Goal: Information Seeking & Learning: Compare options

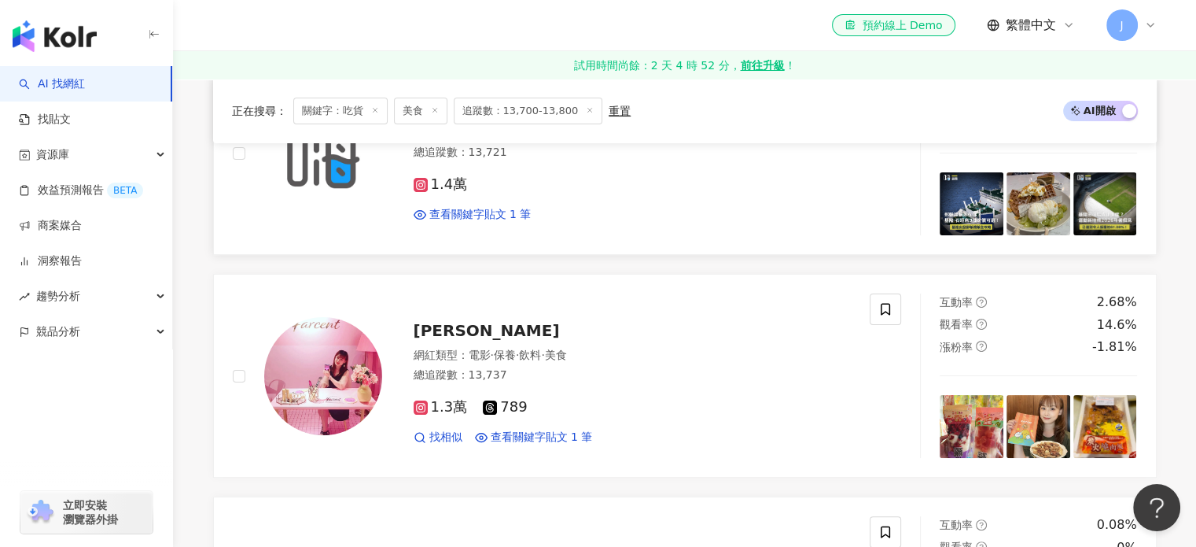
scroll to position [157, 0]
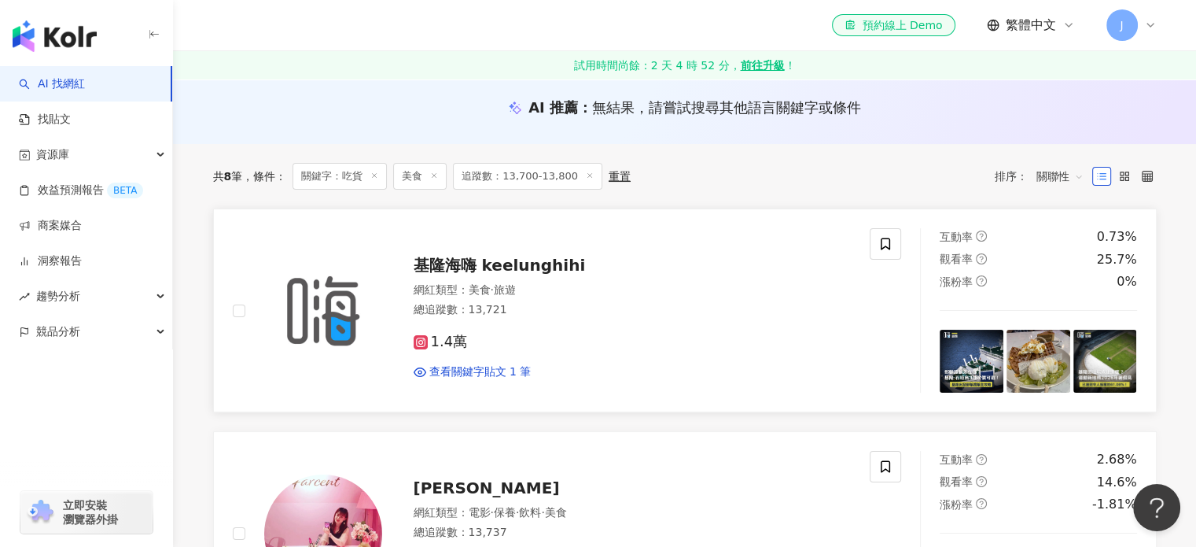
click at [542, 270] on span "基隆海嗨 keelunghihi" at bounding box center [500, 265] width 172 height 19
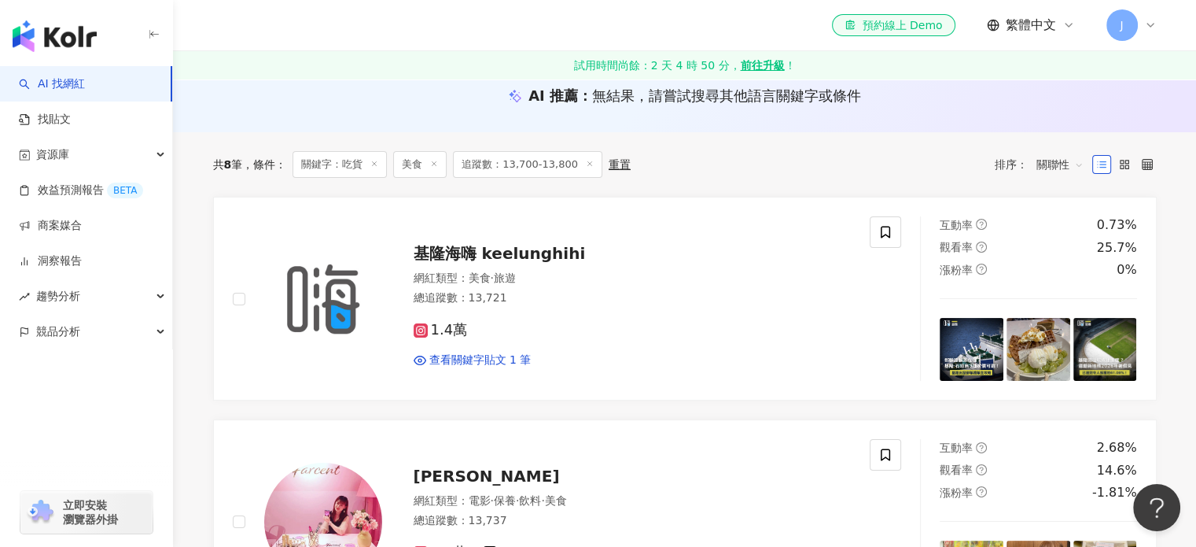
scroll to position [393, 0]
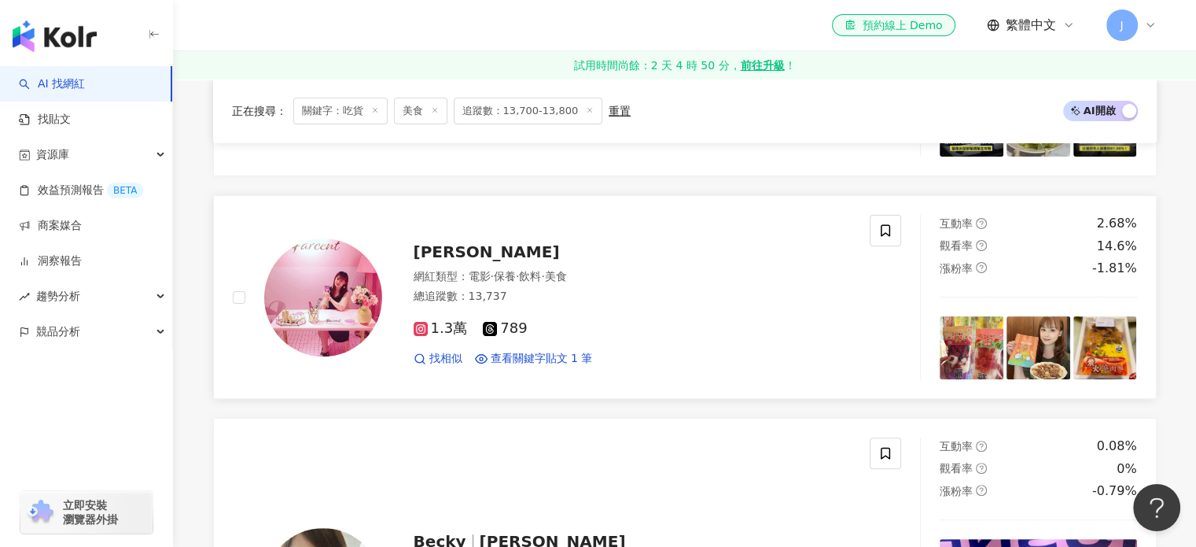
click at [433, 254] on span "蘇品如" at bounding box center [487, 251] width 146 height 19
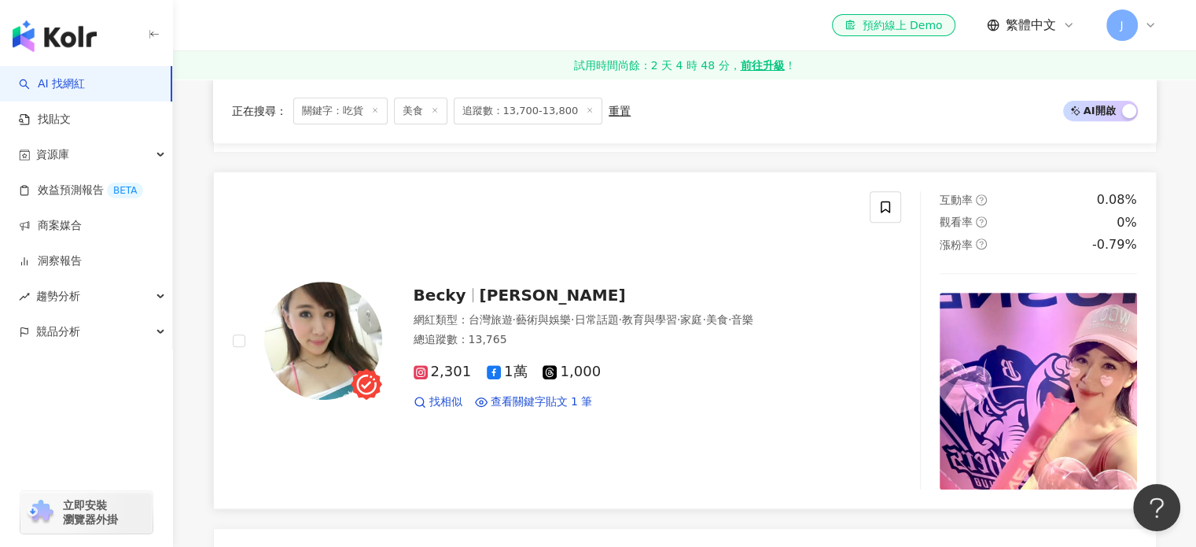
scroll to position [708, 0]
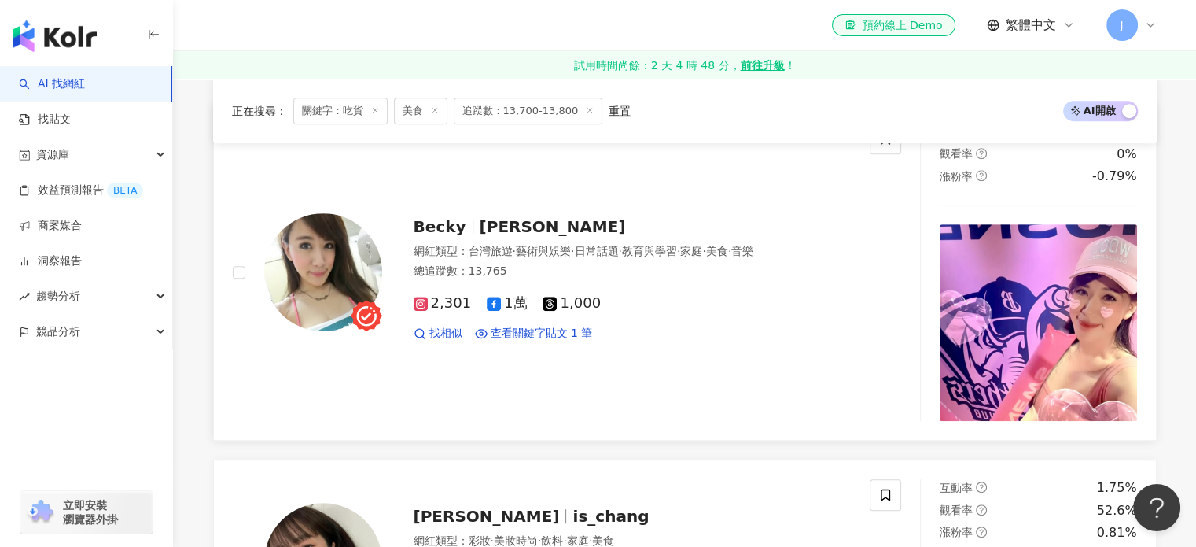
click at [455, 227] on span "Becky" at bounding box center [440, 226] width 53 height 19
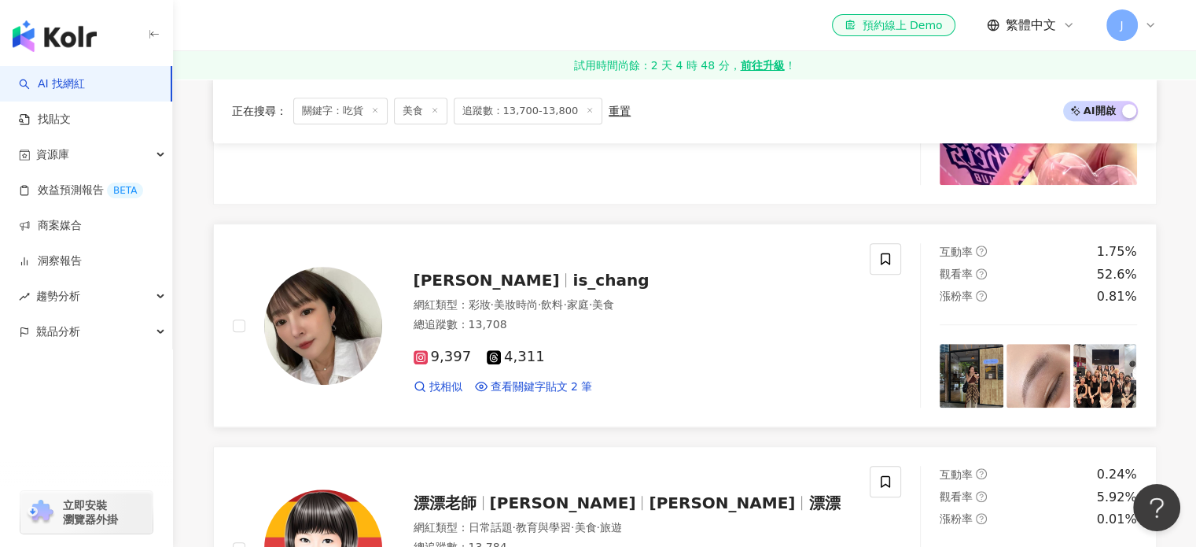
scroll to position [1023, 0]
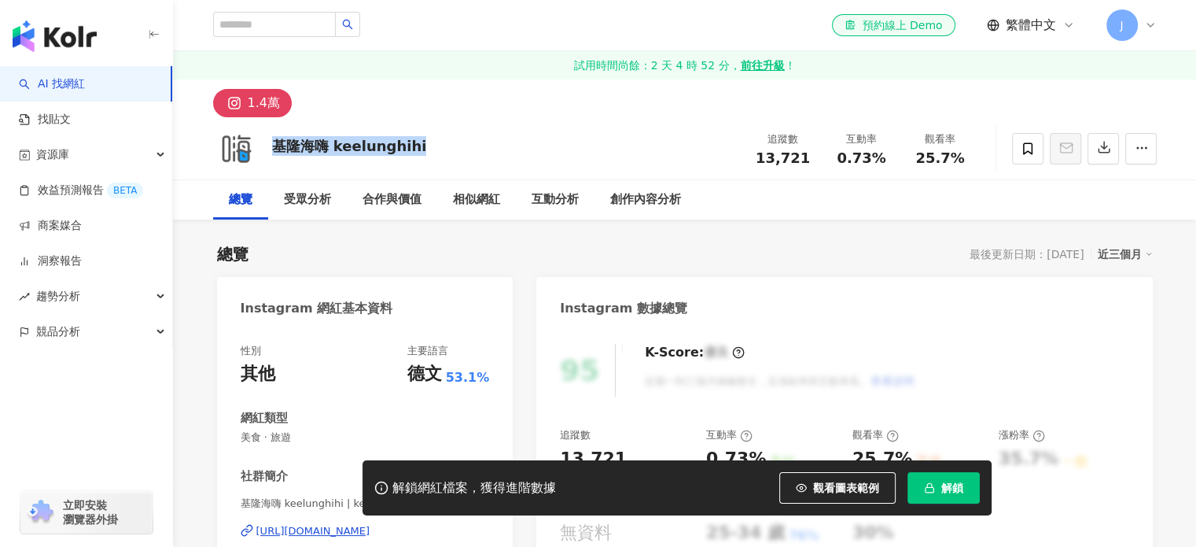
drag, startPoint x: 418, startPoint y: 147, endPoint x: 277, endPoint y: 147, distance: 141.6
click at [277, 147] on div "基隆海嗨 keelunghihi 追蹤數 13,721 互動率 0.73% 觀看率 25.7%" at bounding box center [685, 148] width 1007 height 62
copy div "基隆海嗨 keelunghihi"
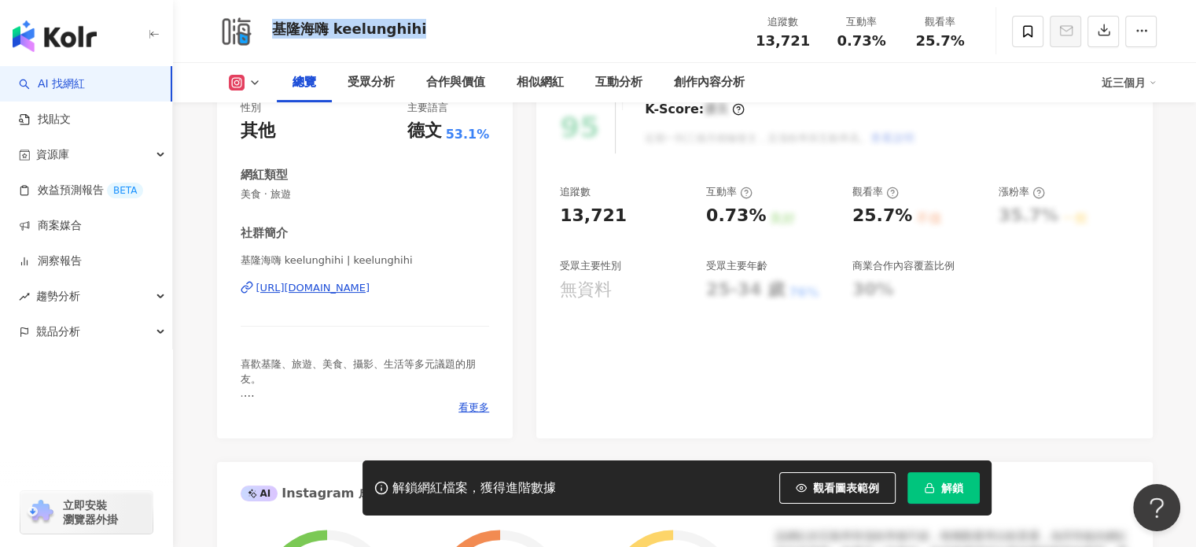
scroll to position [315, 0]
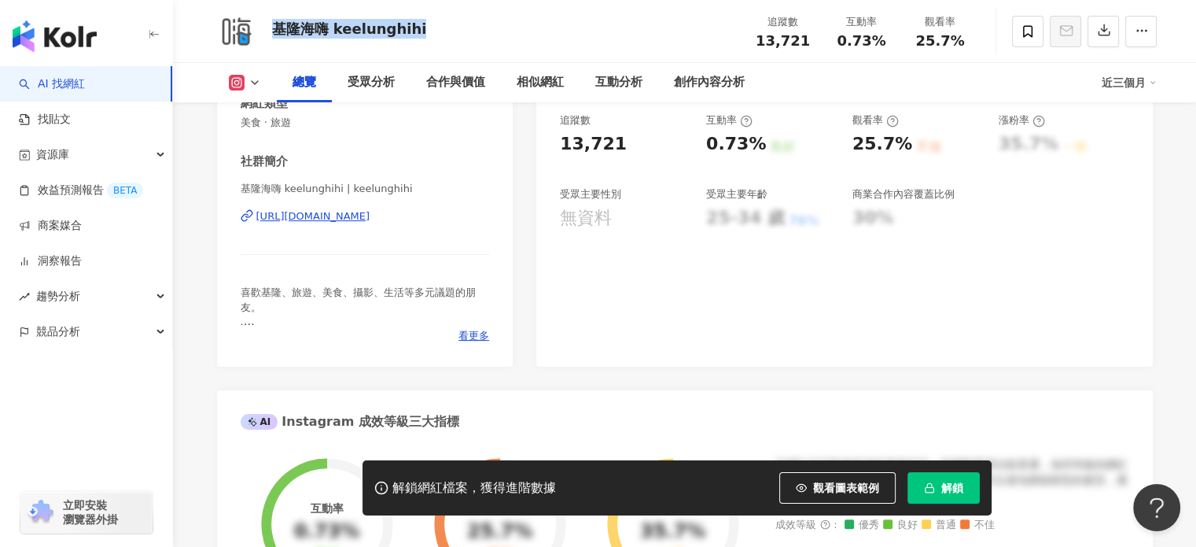
click at [370, 209] on div "https://www.instagram.com/keelunghihi?igsh=MW1rcmFwcGlrOWZxbw%3D%3D" at bounding box center [313, 216] width 114 height 14
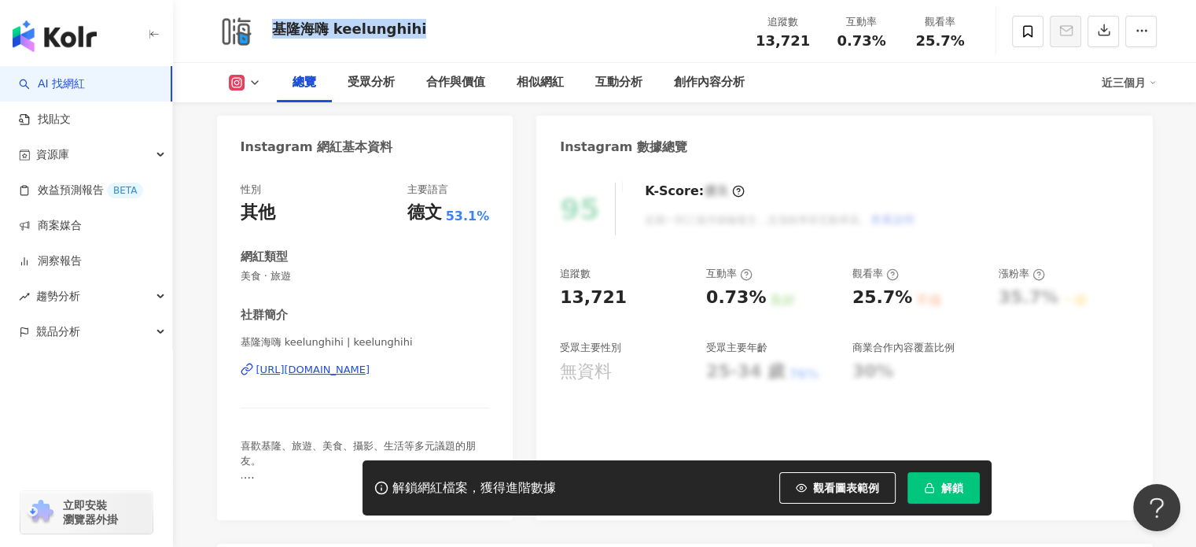
scroll to position [157, 0]
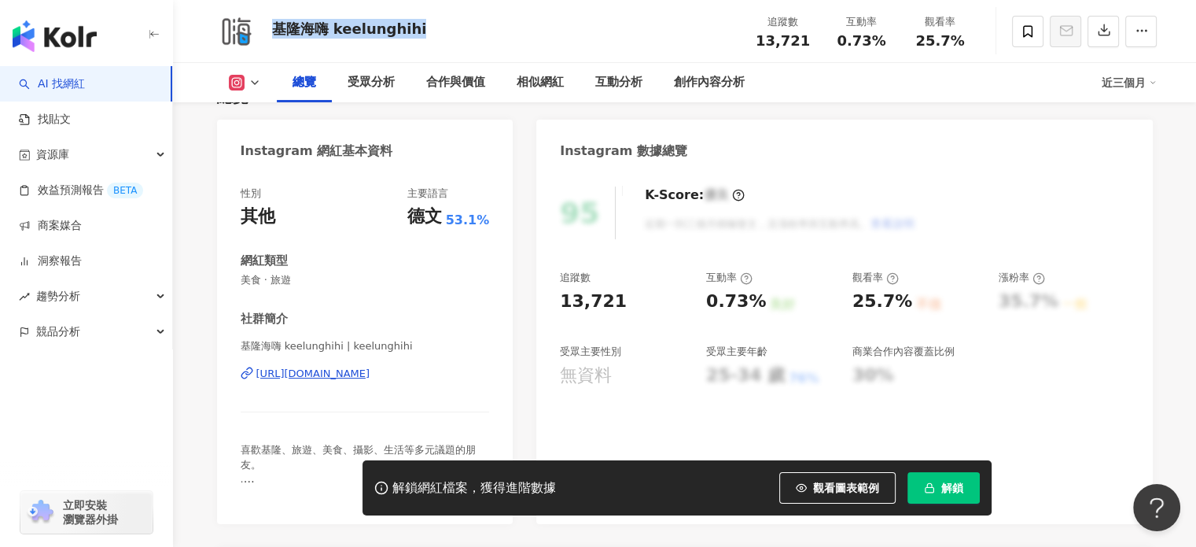
click at [359, 369] on div "https://www.instagram.com/keelunghihi?igsh=MW1rcmFwcGlrOWZxbw%3D%3D" at bounding box center [313, 374] width 114 height 14
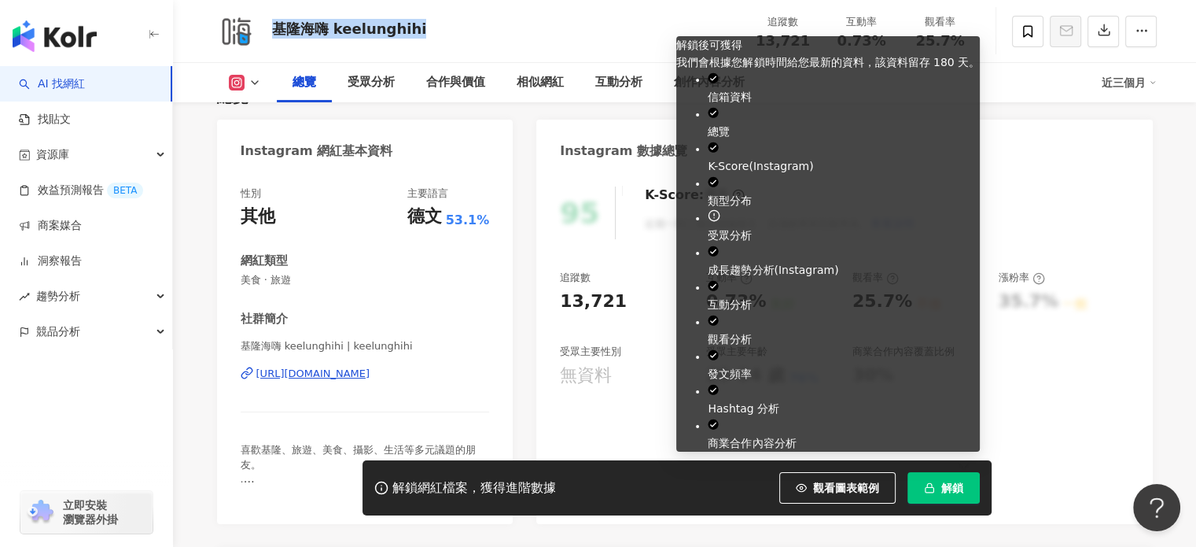
click at [951, 484] on span "解鎖" at bounding box center [953, 487] width 22 height 13
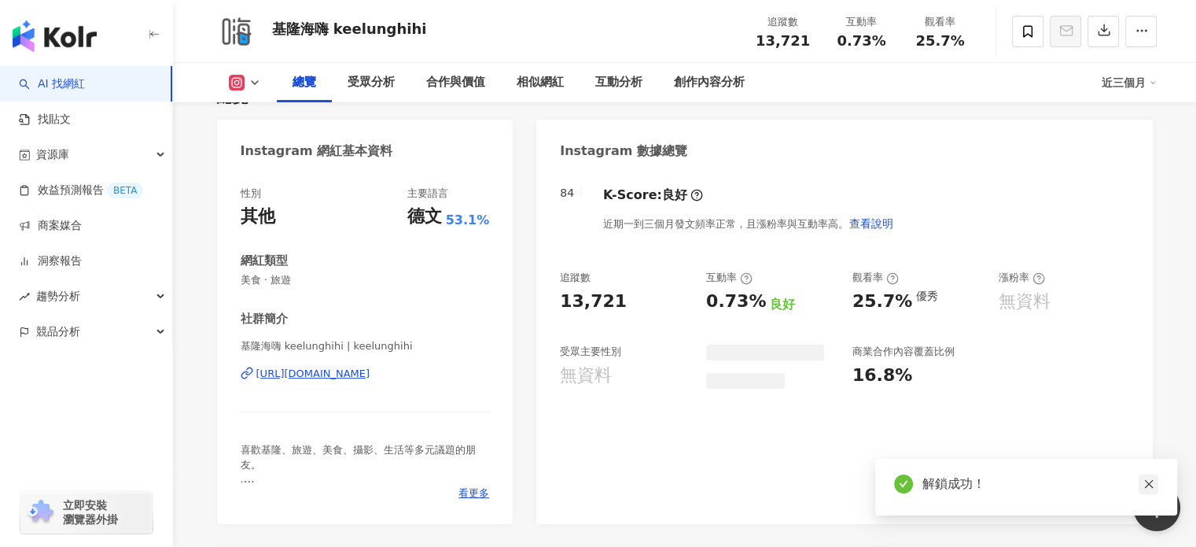
click at [1152, 482] on icon "close" at bounding box center [1149, 483] width 11 height 11
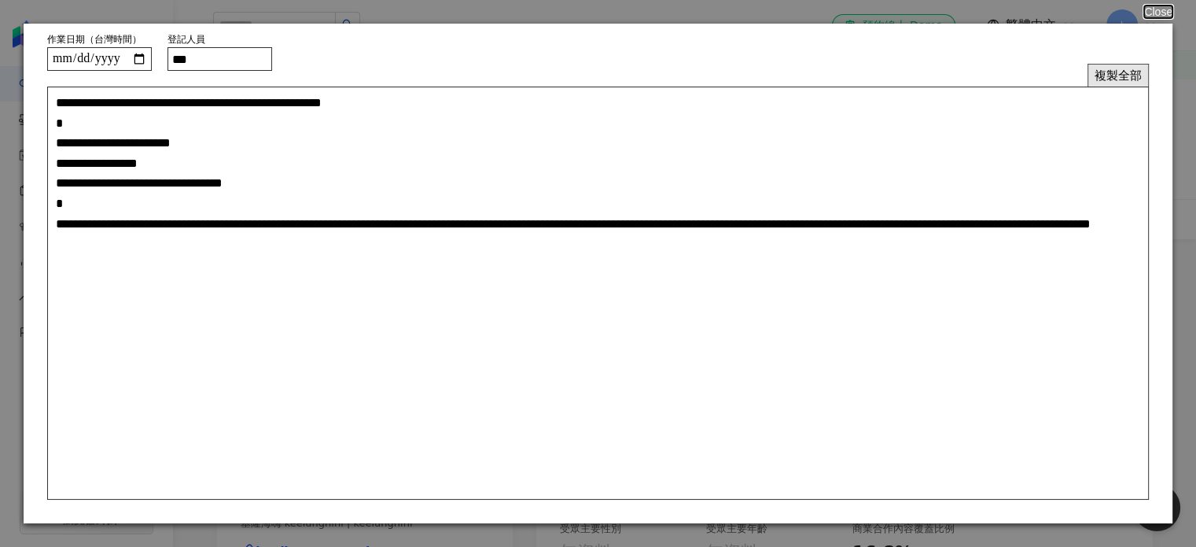
click at [1107, 75] on button "複製全部" at bounding box center [1118, 75] width 61 height 23
click at [1160, 16] on button "Close" at bounding box center [1158, 12] width 30 height 13
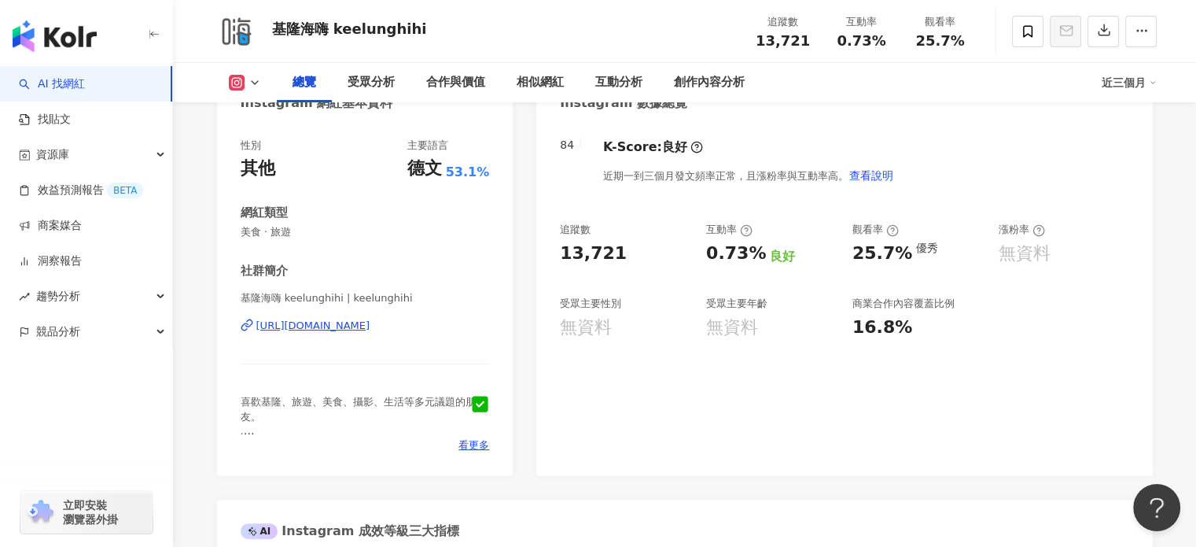
scroll to position [157, 0]
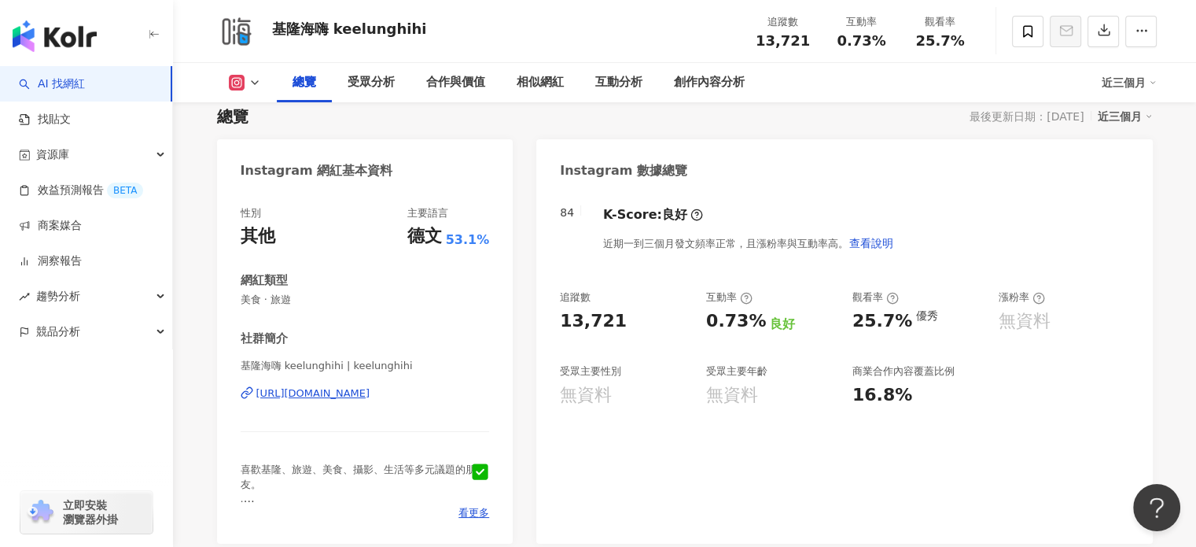
click at [370, 396] on div "https://www.instagram.com/keelunghihi?igsh=MW1rcmFwcGlrOWZxbw%3D%3D" at bounding box center [313, 393] width 114 height 14
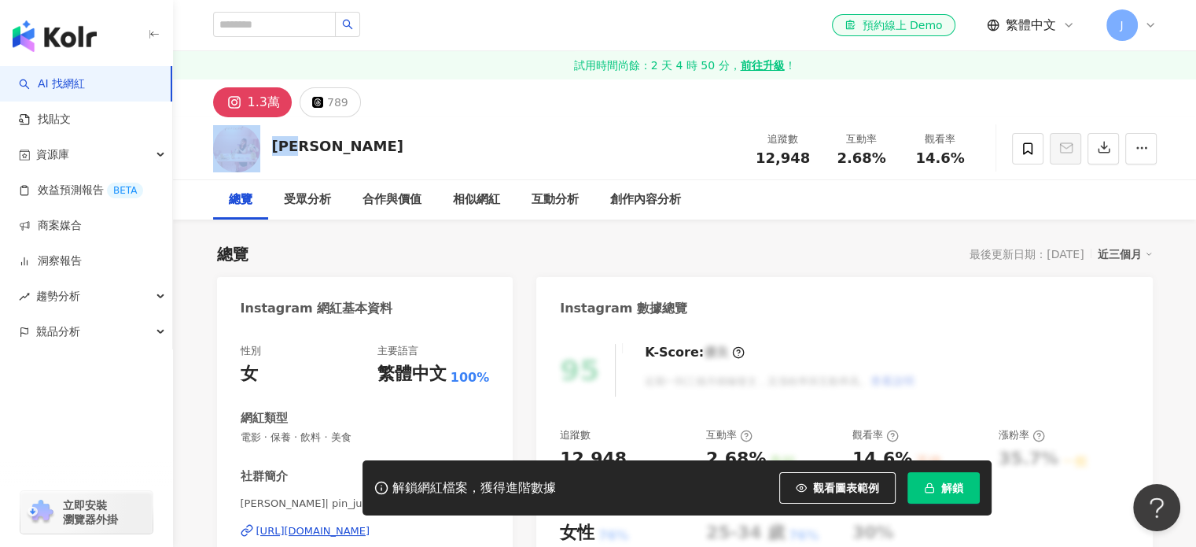
drag, startPoint x: 315, startPoint y: 149, endPoint x: 260, endPoint y: 142, distance: 54.7
click at [260, 142] on div "蘇品如 追蹤數 12,948 互動率 2.68% 觀看率 14.6%" at bounding box center [685, 148] width 1007 height 62
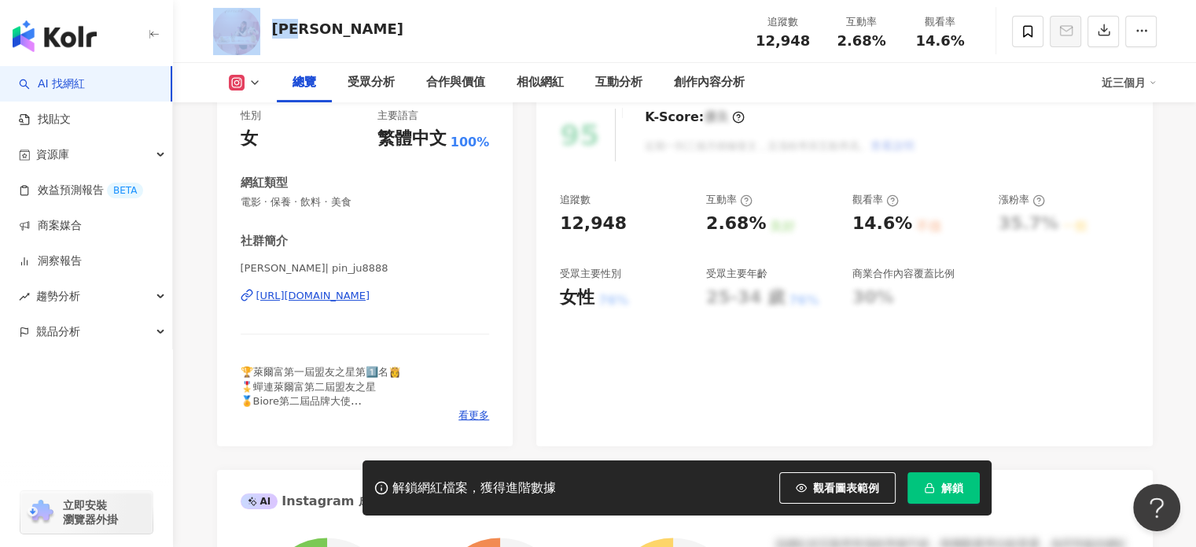
scroll to position [236, 0]
click at [341, 293] on div "https://www.instagram.com/pin_ju8888/" at bounding box center [313, 295] width 114 height 14
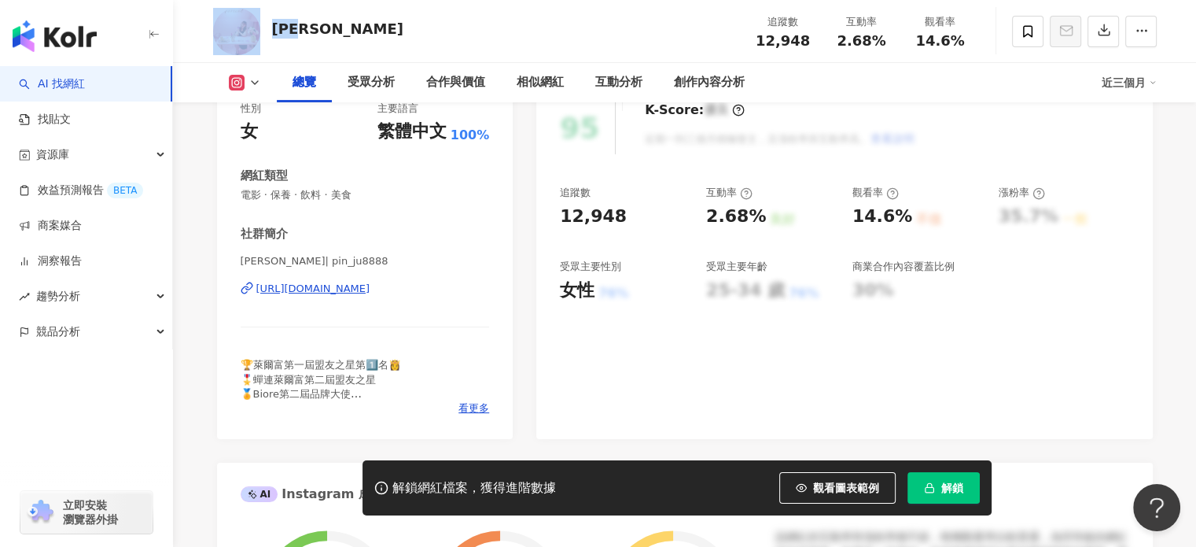
scroll to position [157, 0]
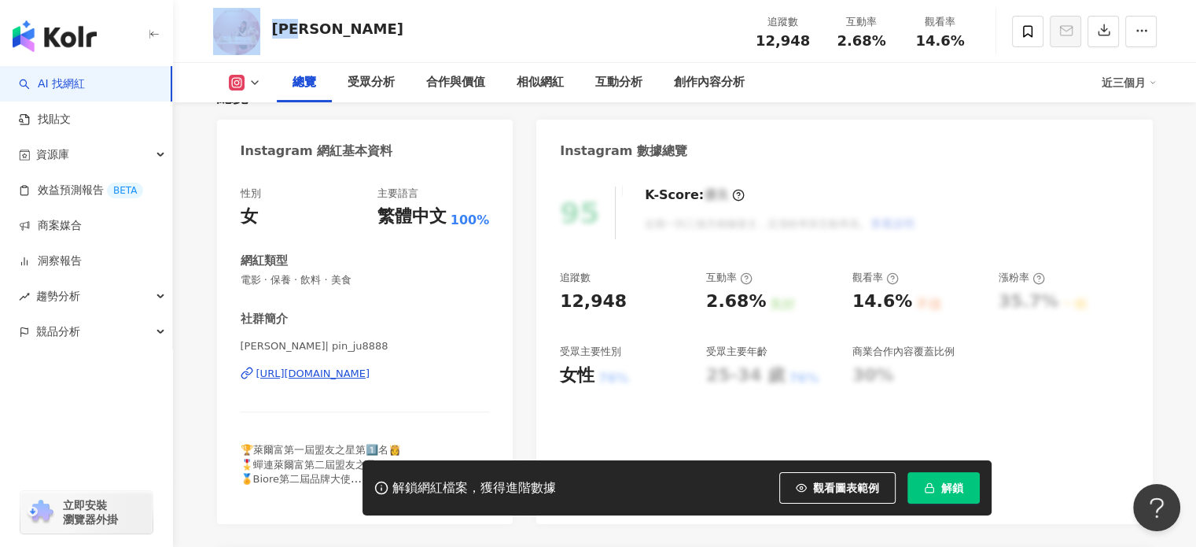
click at [944, 496] on button "解鎖" at bounding box center [944, 487] width 72 height 31
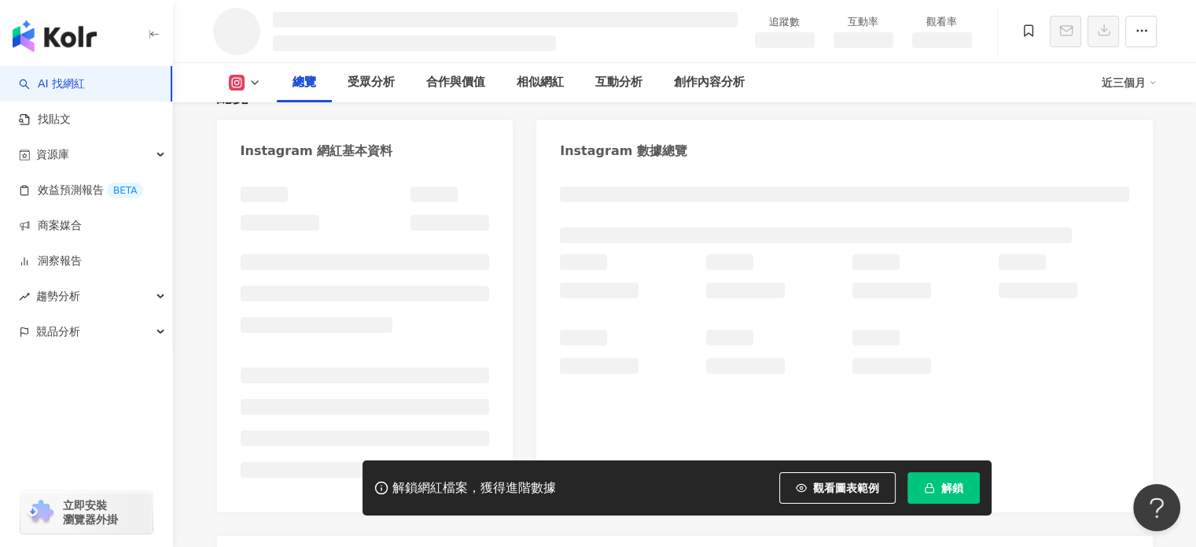
scroll to position [0, 0]
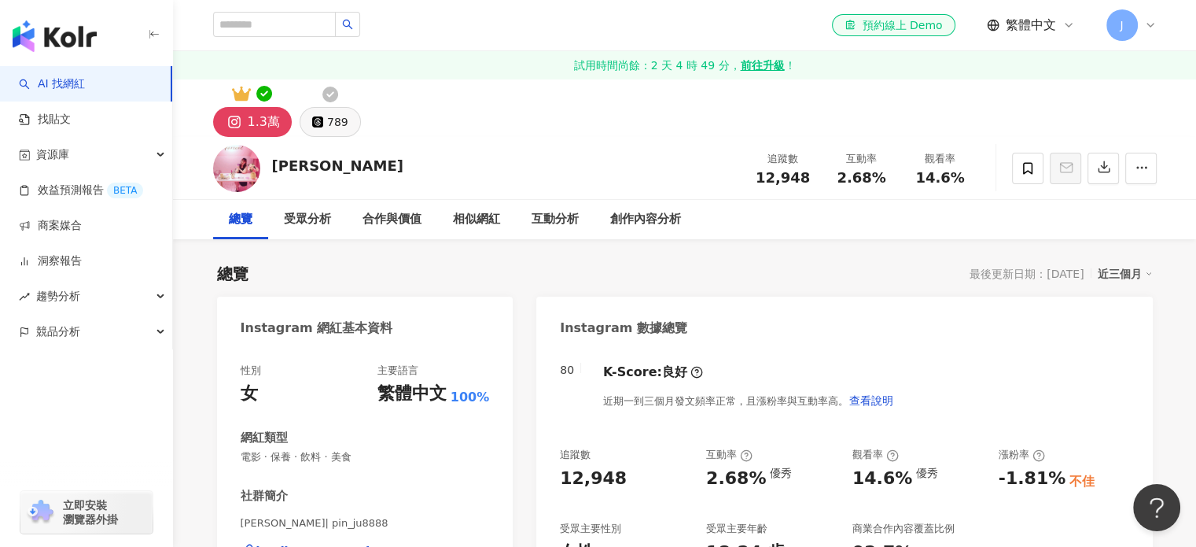
click at [337, 123] on div "789" at bounding box center [337, 122] width 21 height 22
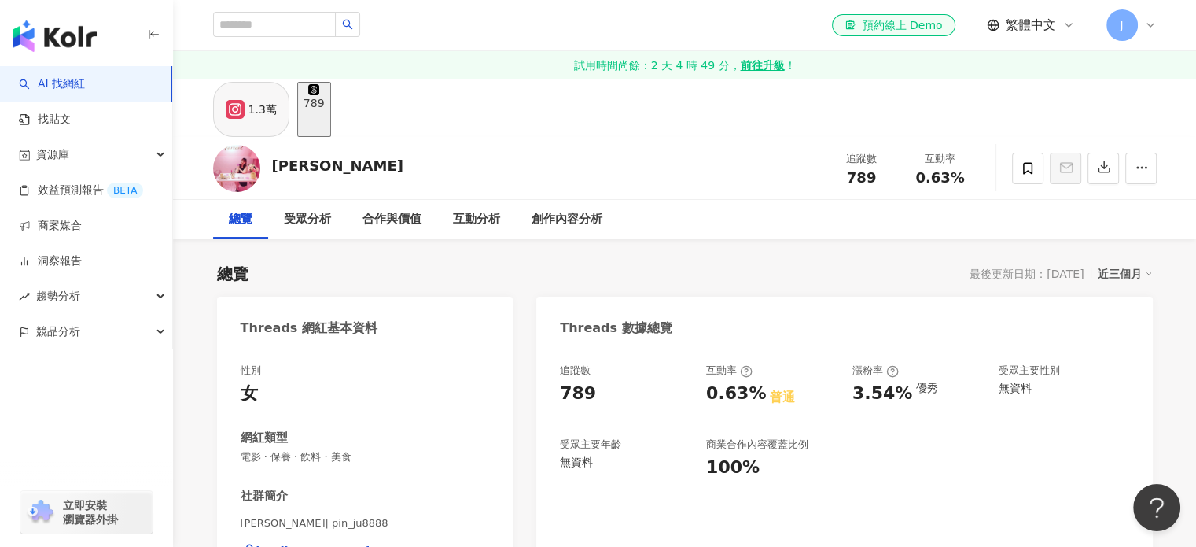
click at [267, 120] on div "1.3萬" at bounding box center [263, 109] width 28 height 22
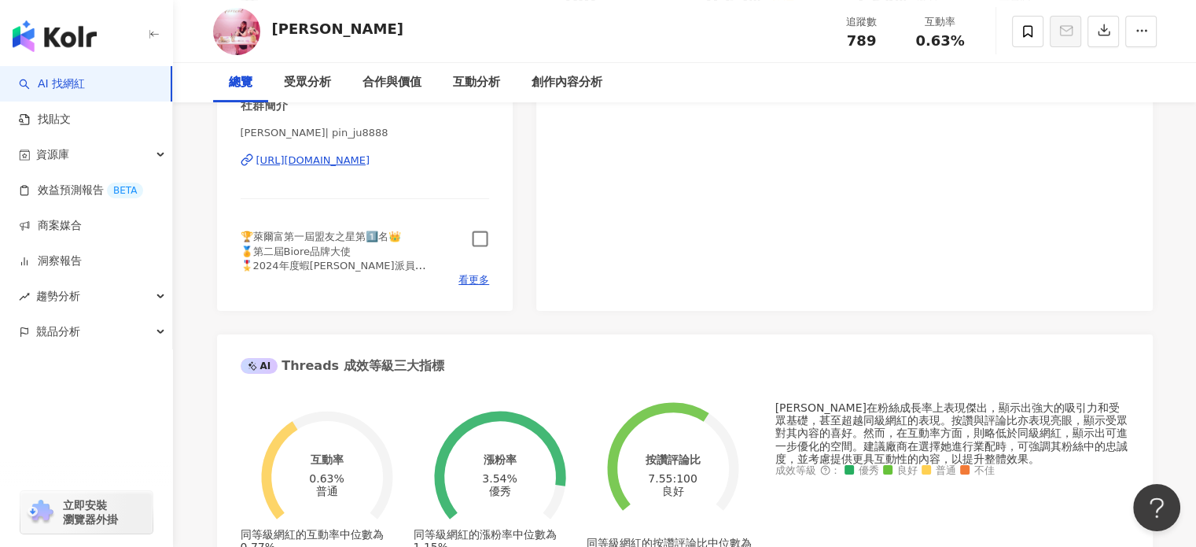
scroll to position [393, 0]
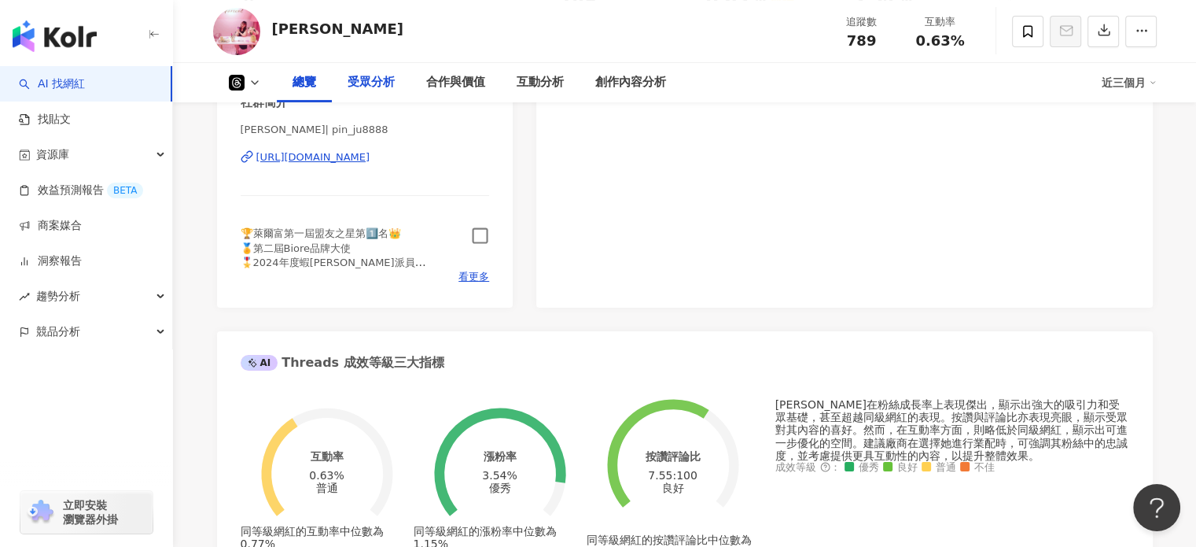
click at [480, 236] on icon "button" at bounding box center [480, 236] width 18 height 18
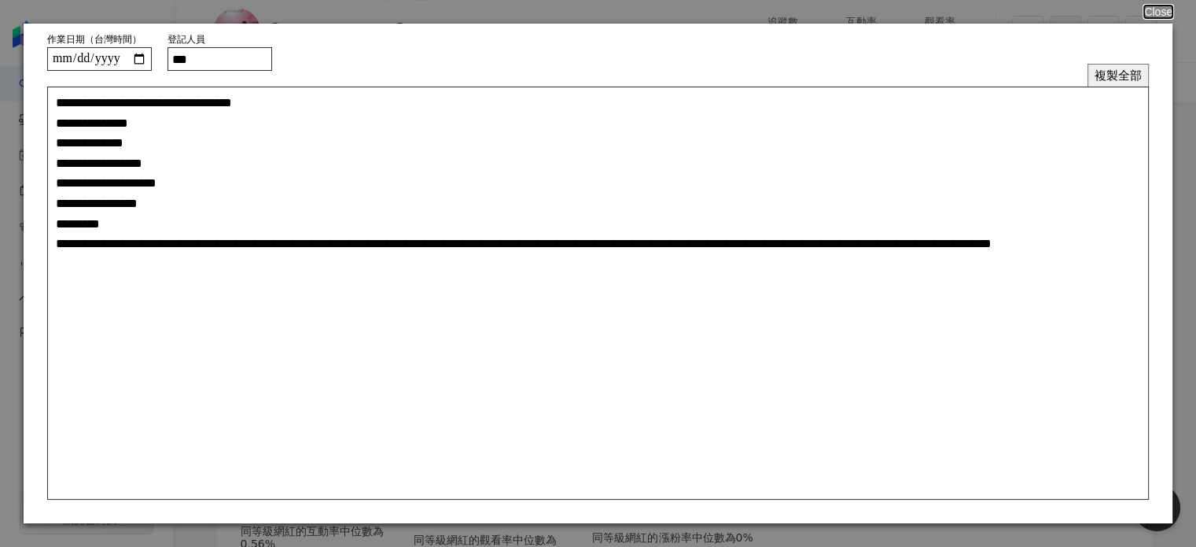
click at [1110, 72] on button "複製全部" at bounding box center [1118, 75] width 61 height 23
click at [1156, 11] on button "Close" at bounding box center [1158, 12] width 30 height 13
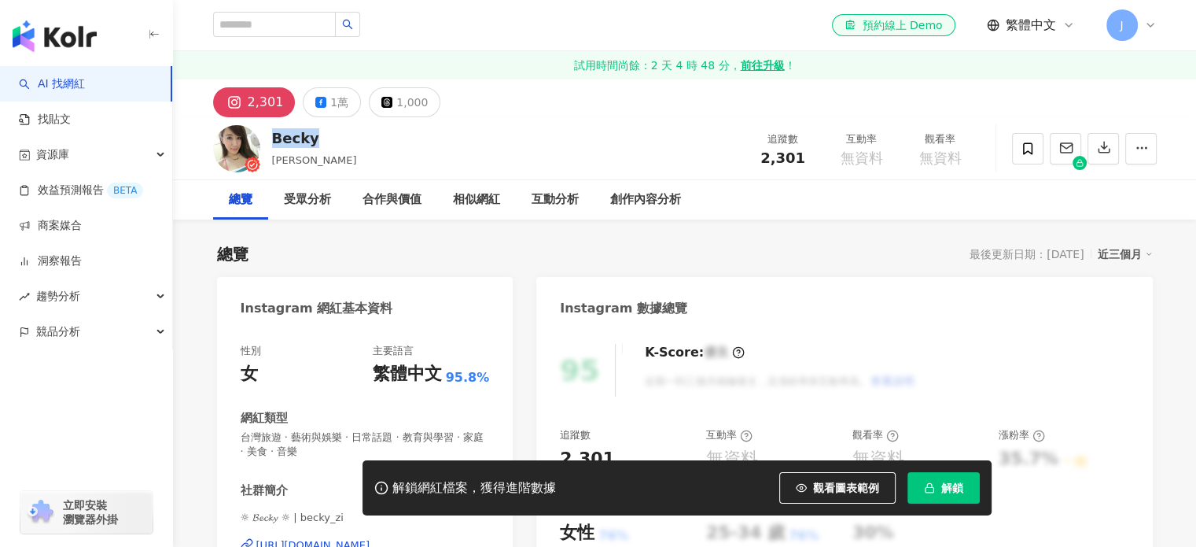
drag, startPoint x: 314, startPoint y: 146, endPoint x: 274, endPoint y: 145, distance: 40.1
click at [274, 145] on div "Becky [PERSON_NAME] 追蹤數 2,301 互動率 無資料 觀看率 無資料" at bounding box center [685, 148] width 1007 height 62
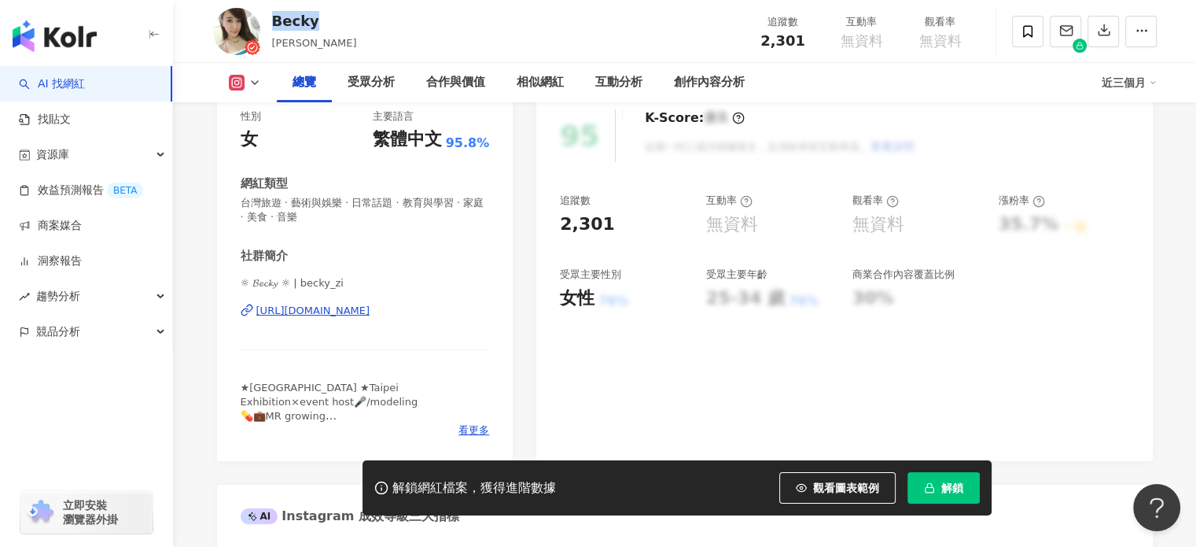
scroll to position [236, 0]
click at [370, 312] on div "[URL][DOMAIN_NAME]" at bounding box center [313, 309] width 114 height 14
